Goal: Find specific page/section: Find specific page/section

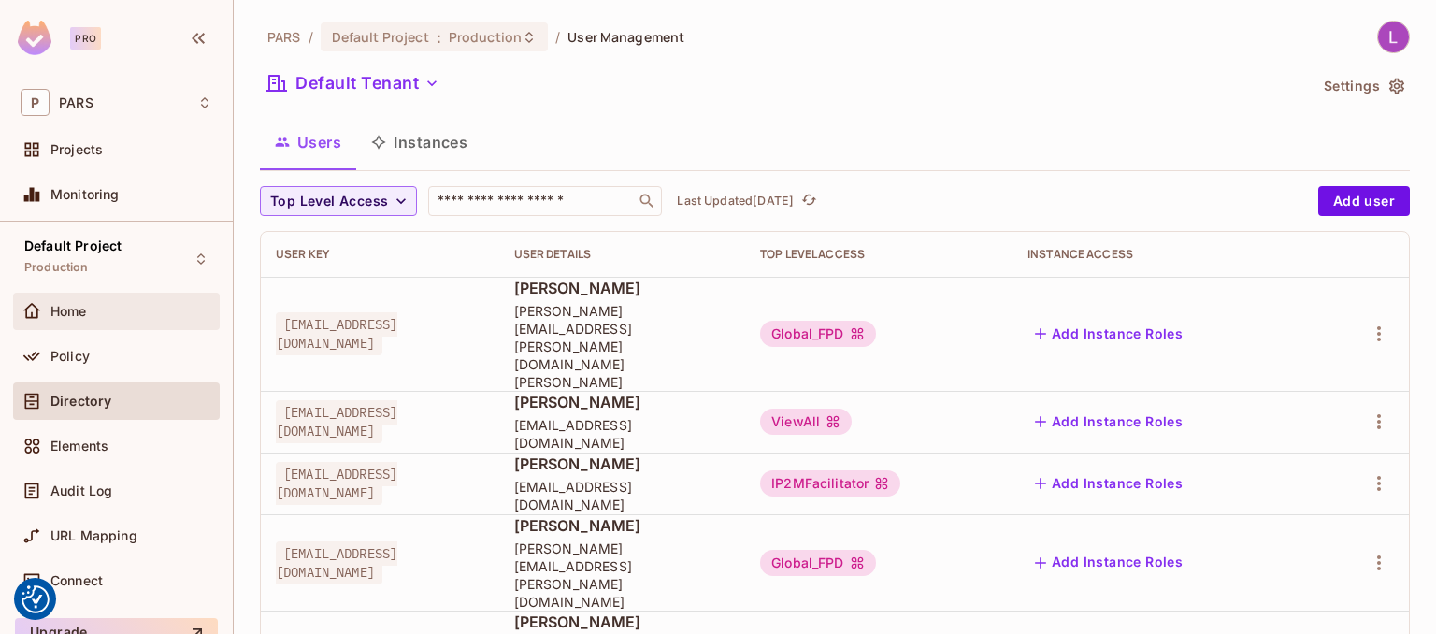
click at [113, 308] on div "Home" at bounding box center [131, 311] width 162 height 15
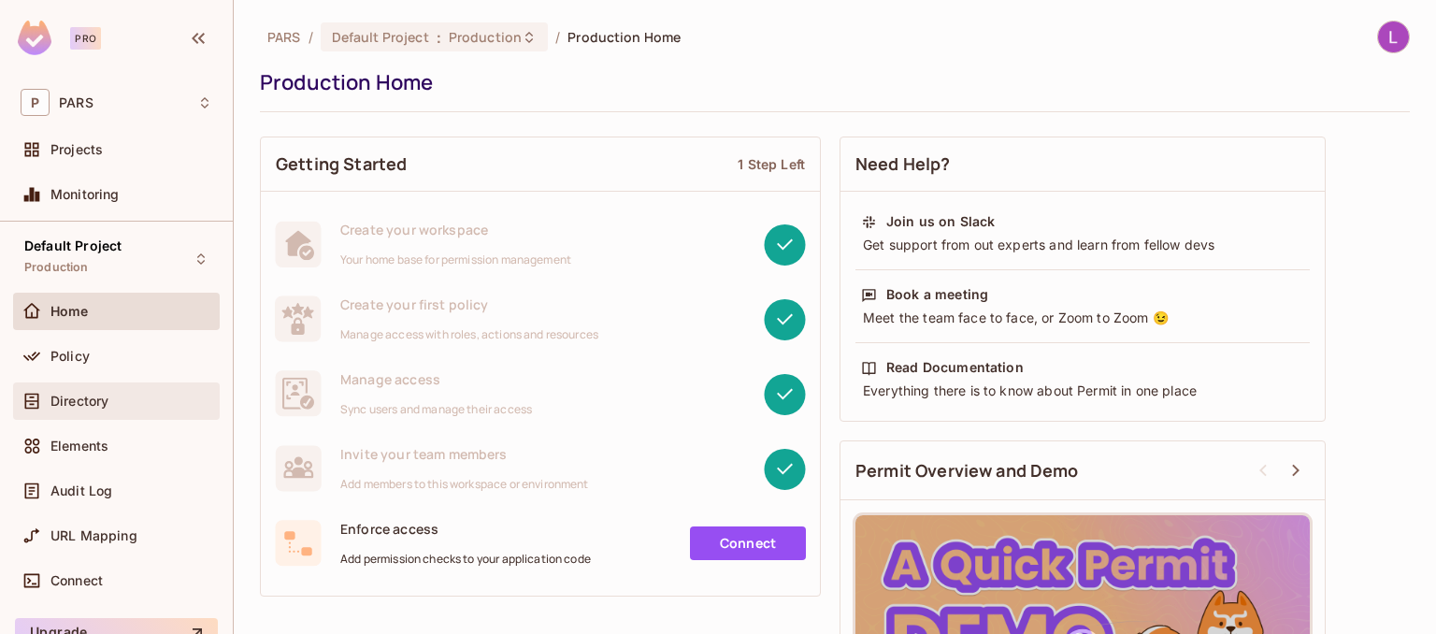
click at [62, 407] on span "Directory" at bounding box center [79, 400] width 58 height 15
